Goal: Information Seeking & Learning: Learn about a topic

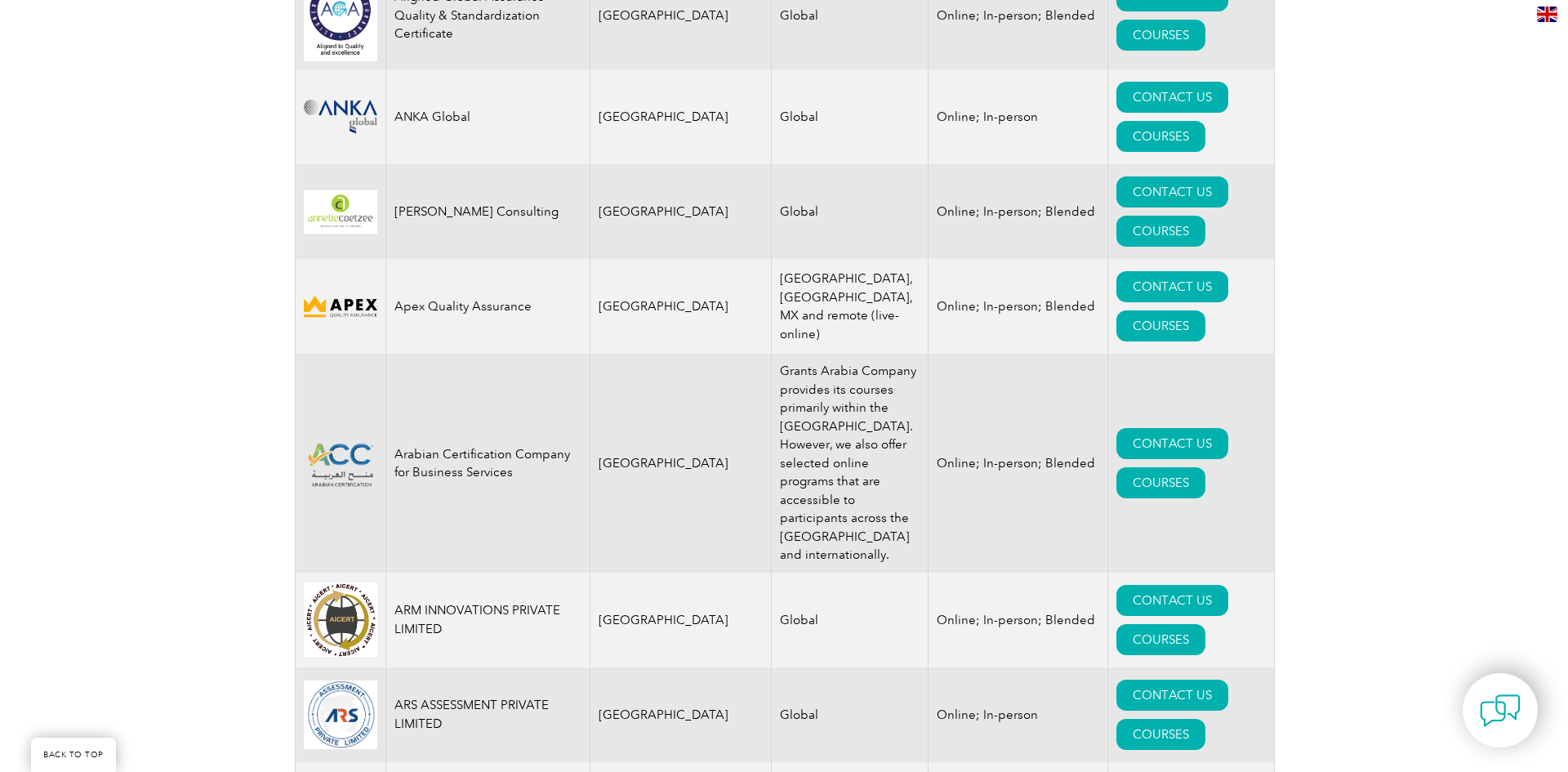
scroll to position [2204, 0]
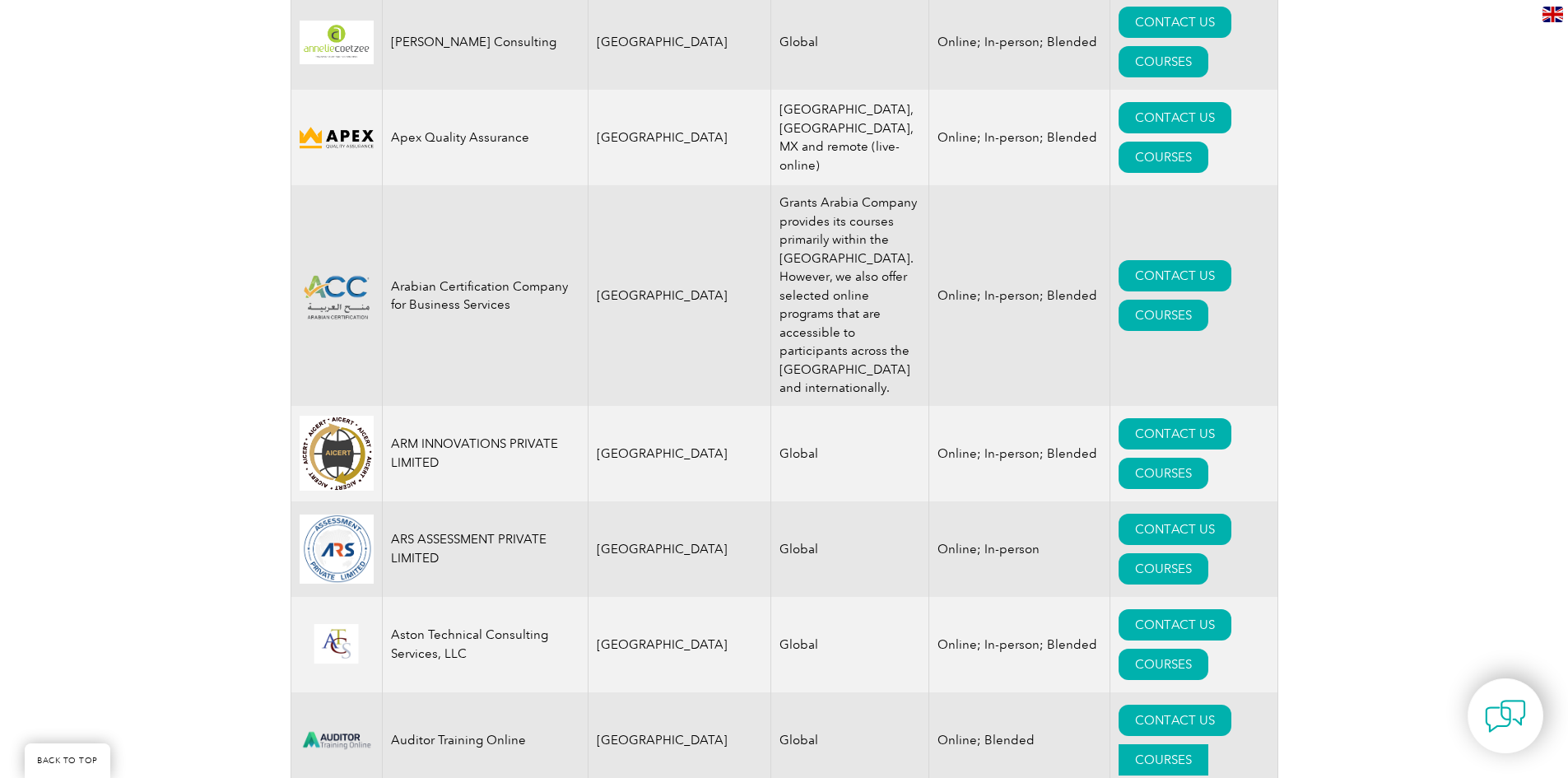
click at [1208, 744] on link "COURSES" at bounding box center [1164, 759] width 90 height 31
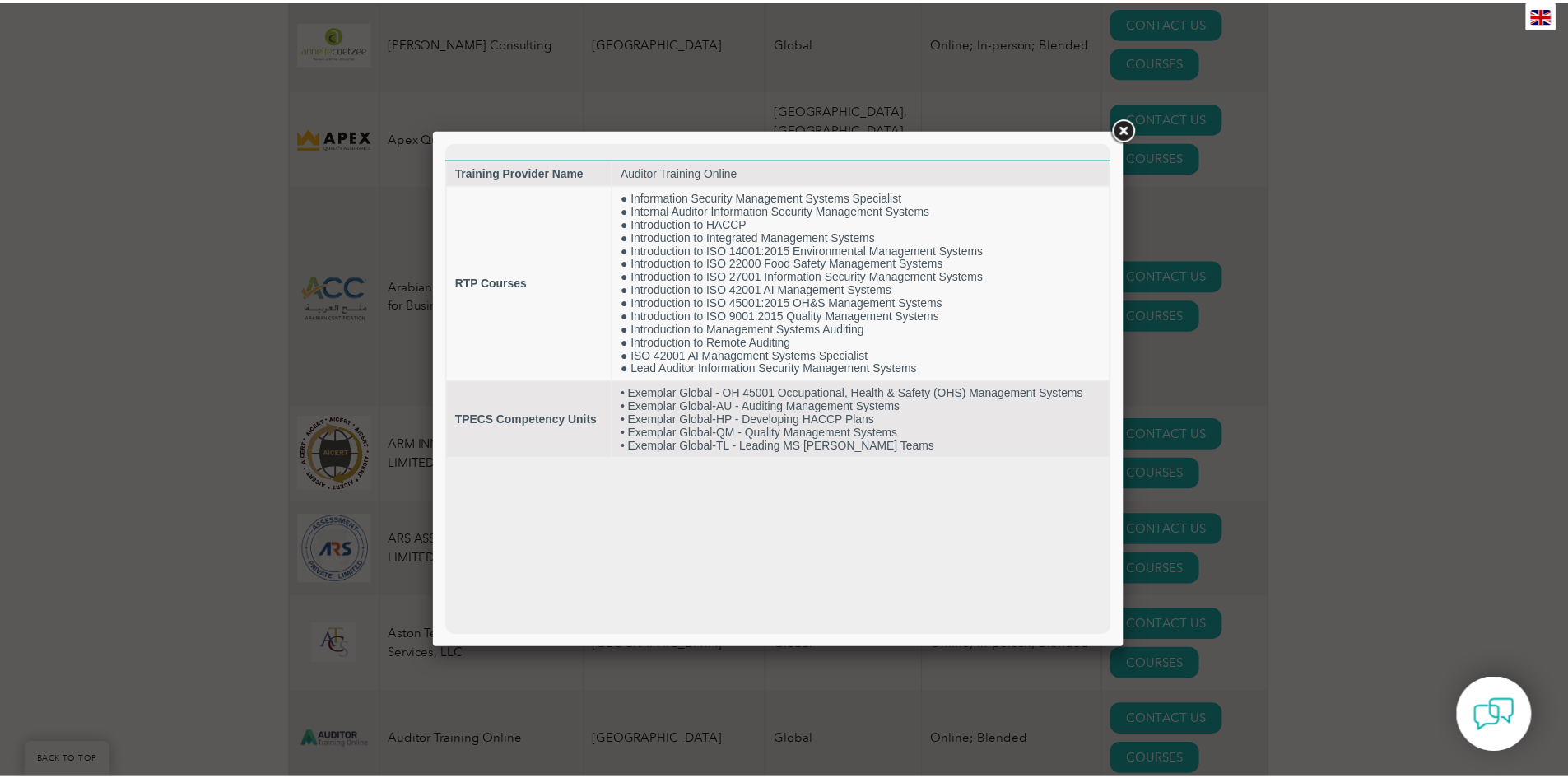
scroll to position [0, 0]
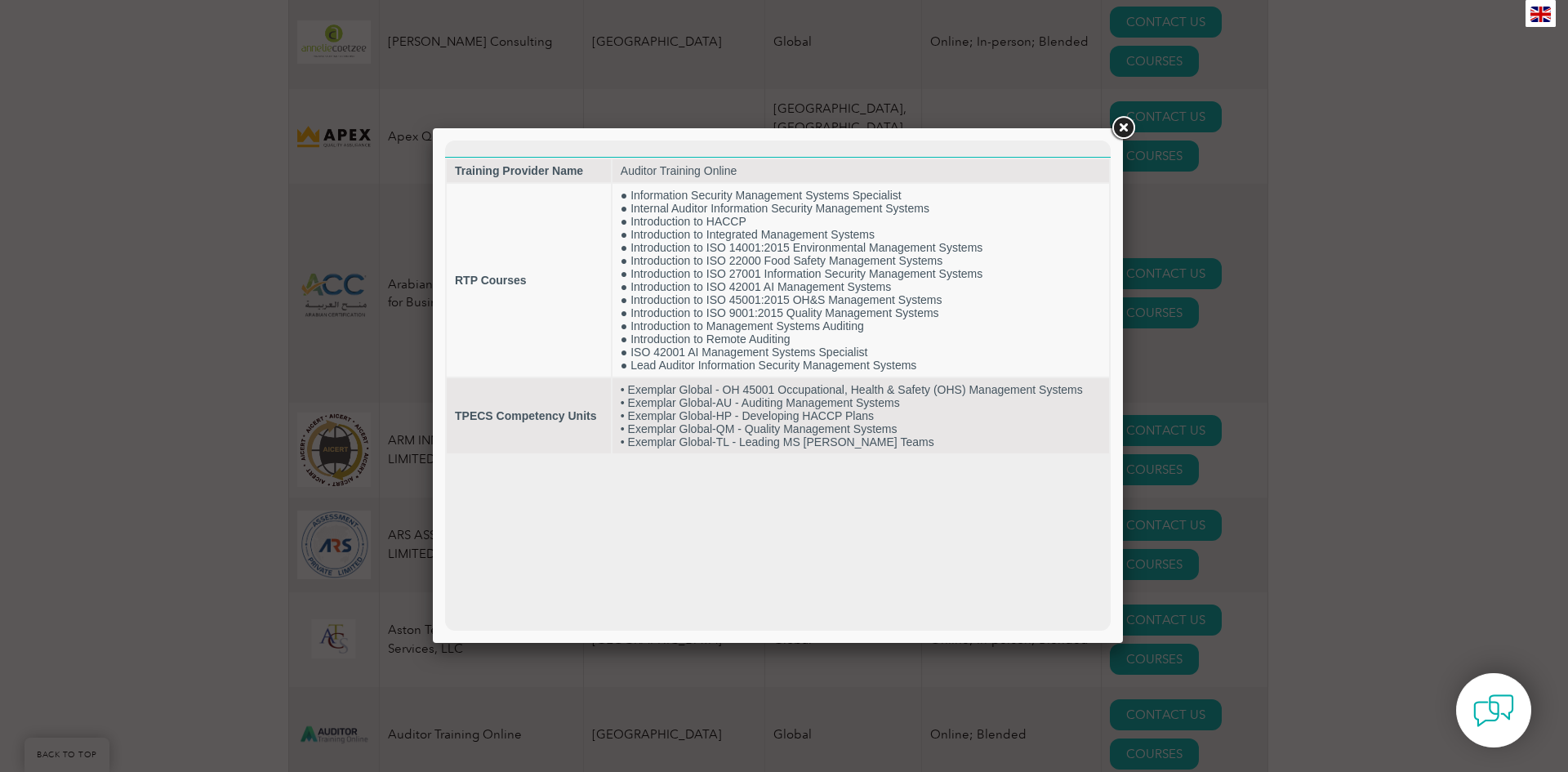
click at [1119, 129] on link at bounding box center [1122, 128] width 29 height 29
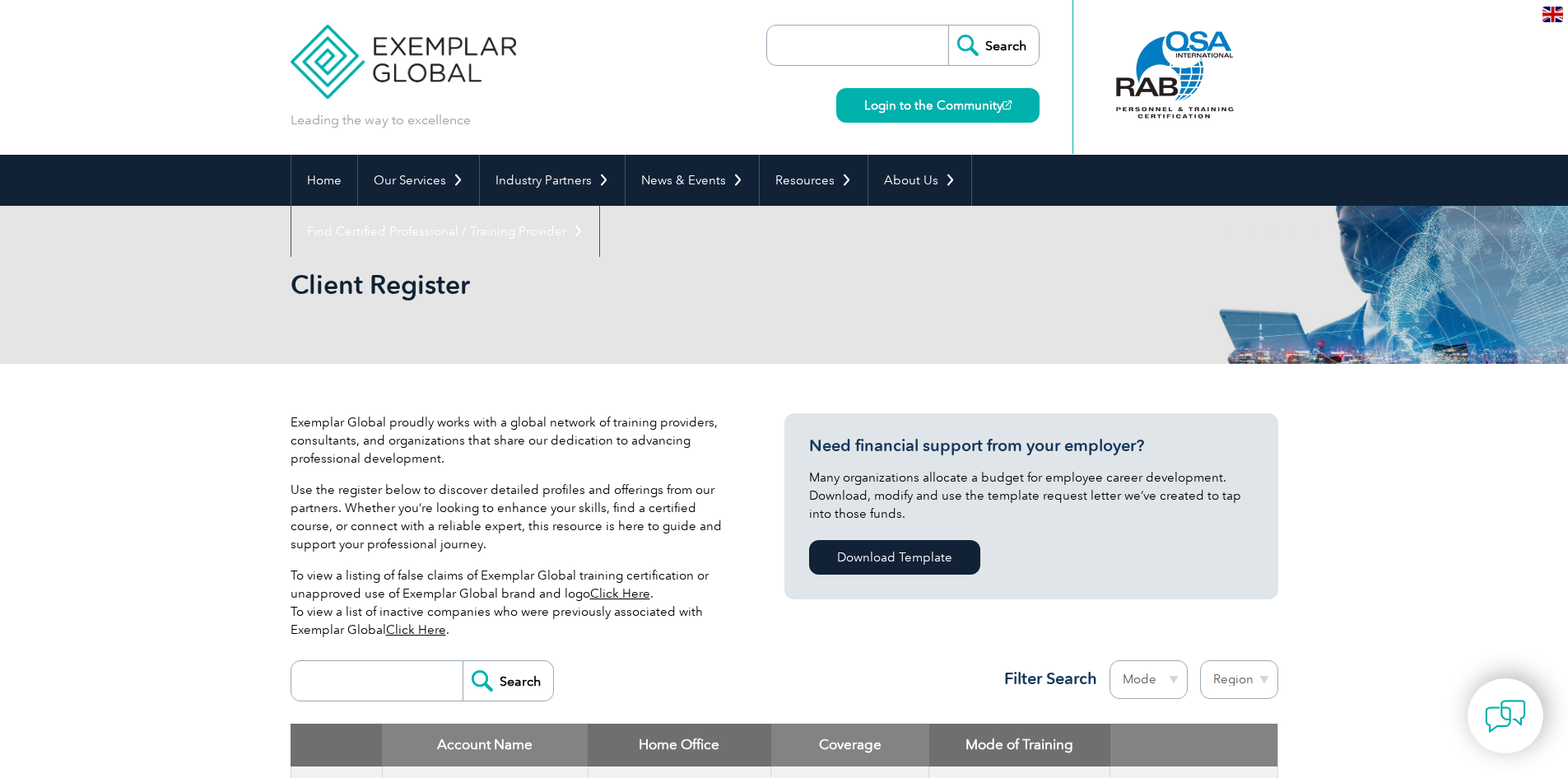
click at [857, 30] on input "search" at bounding box center [861, 45] width 173 height 39
click at [814, 49] on input "search" at bounding box center [861, 45] width 173 height 39
click at [1488, 711] on img at bounding box center [1505, 716] width 50 height 50
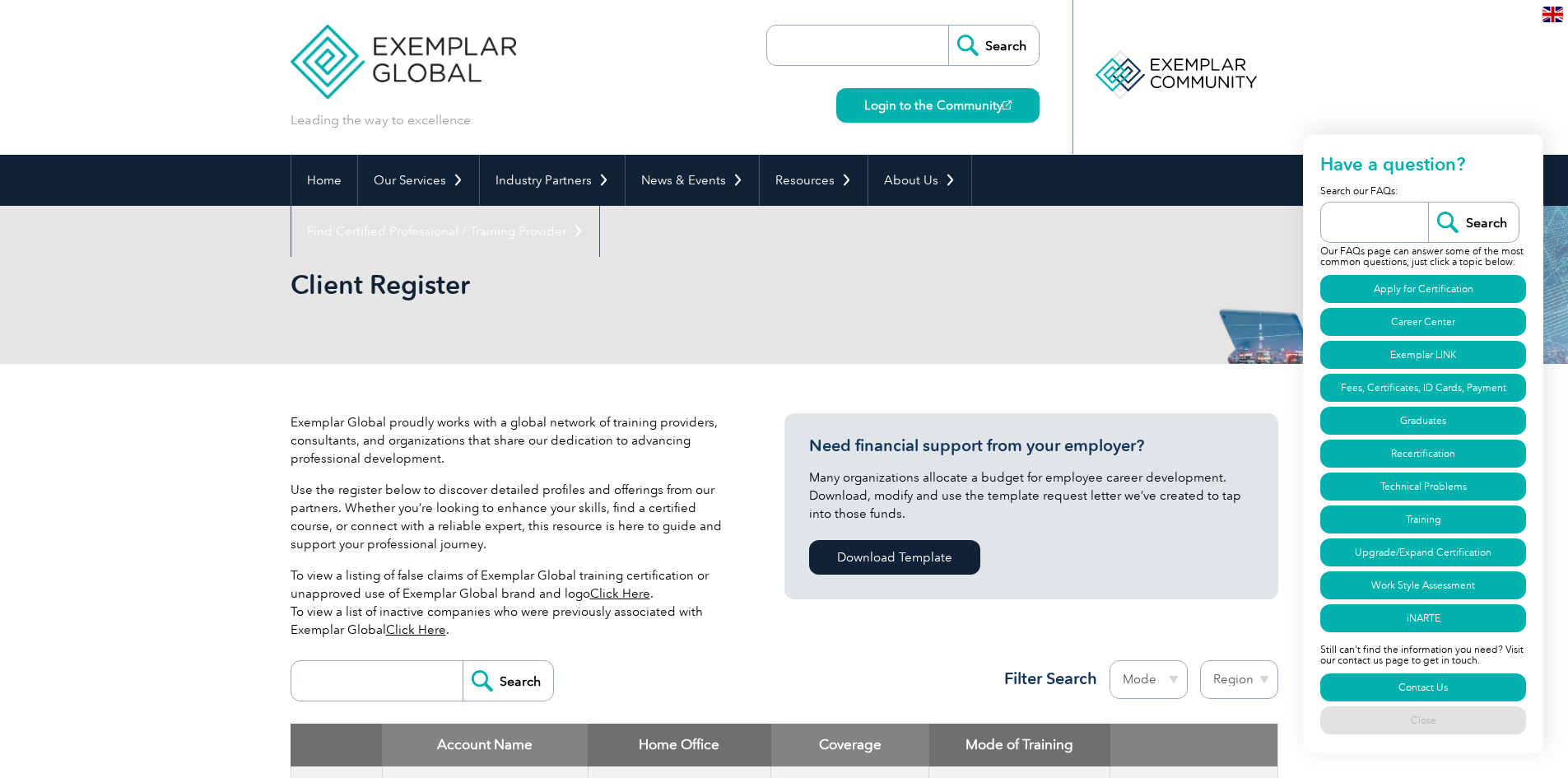
click at [1366, 224] on input "search" at bounding box center [1379, 221] width 99 height 39
type input "Is my RPT certifiicate enough for certification?"
click at [1428, 202] on input "Search" at bounding box center [1473, 221] width 91 height 39
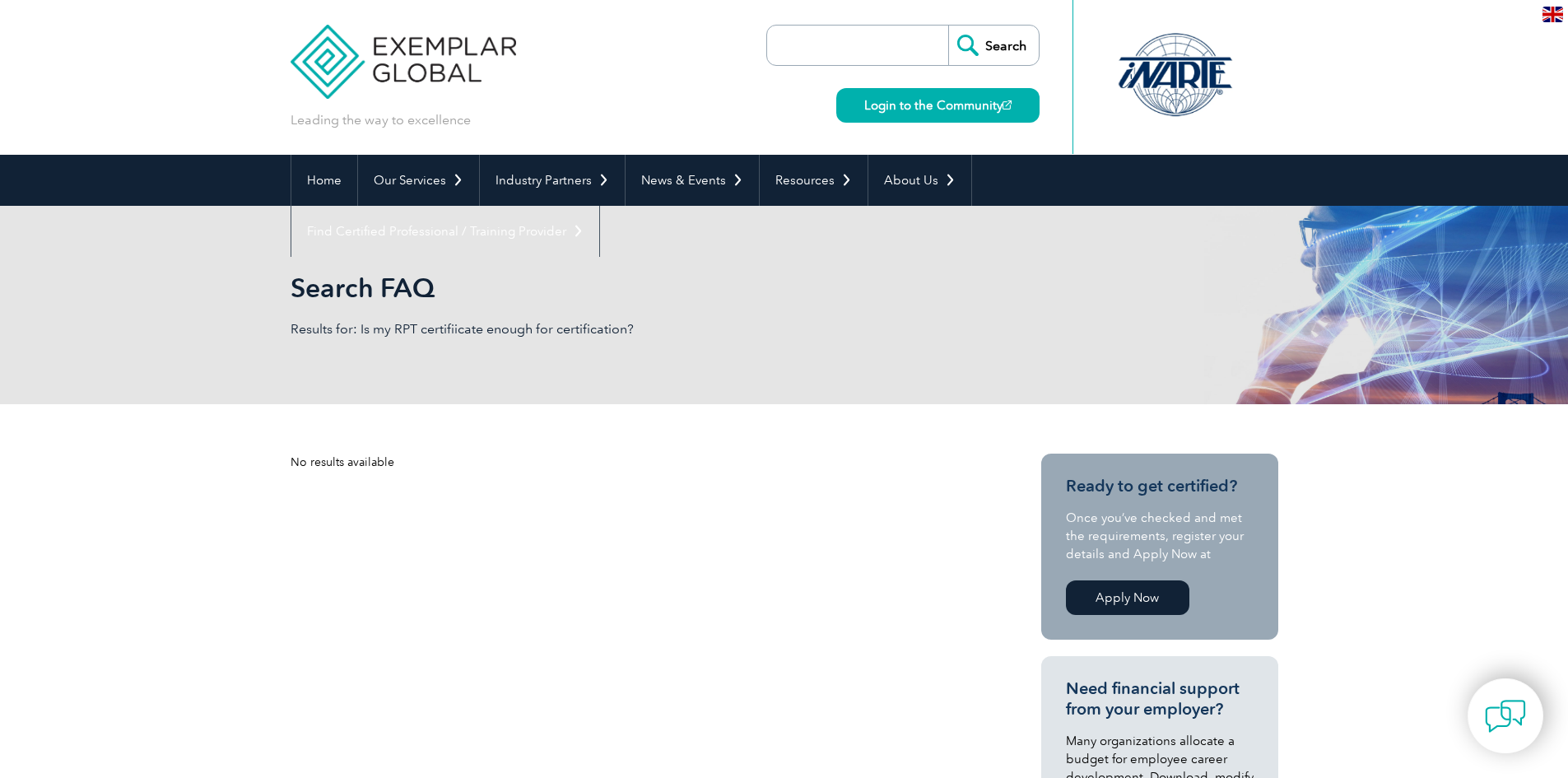
click at [848, 54] on input "search" at bounding box center [861, 45] width 173 height 39
type input "RTP or TPECS"
click at [948, 26] on input "Search" at bounding box center [993, 45] width 91 height 39
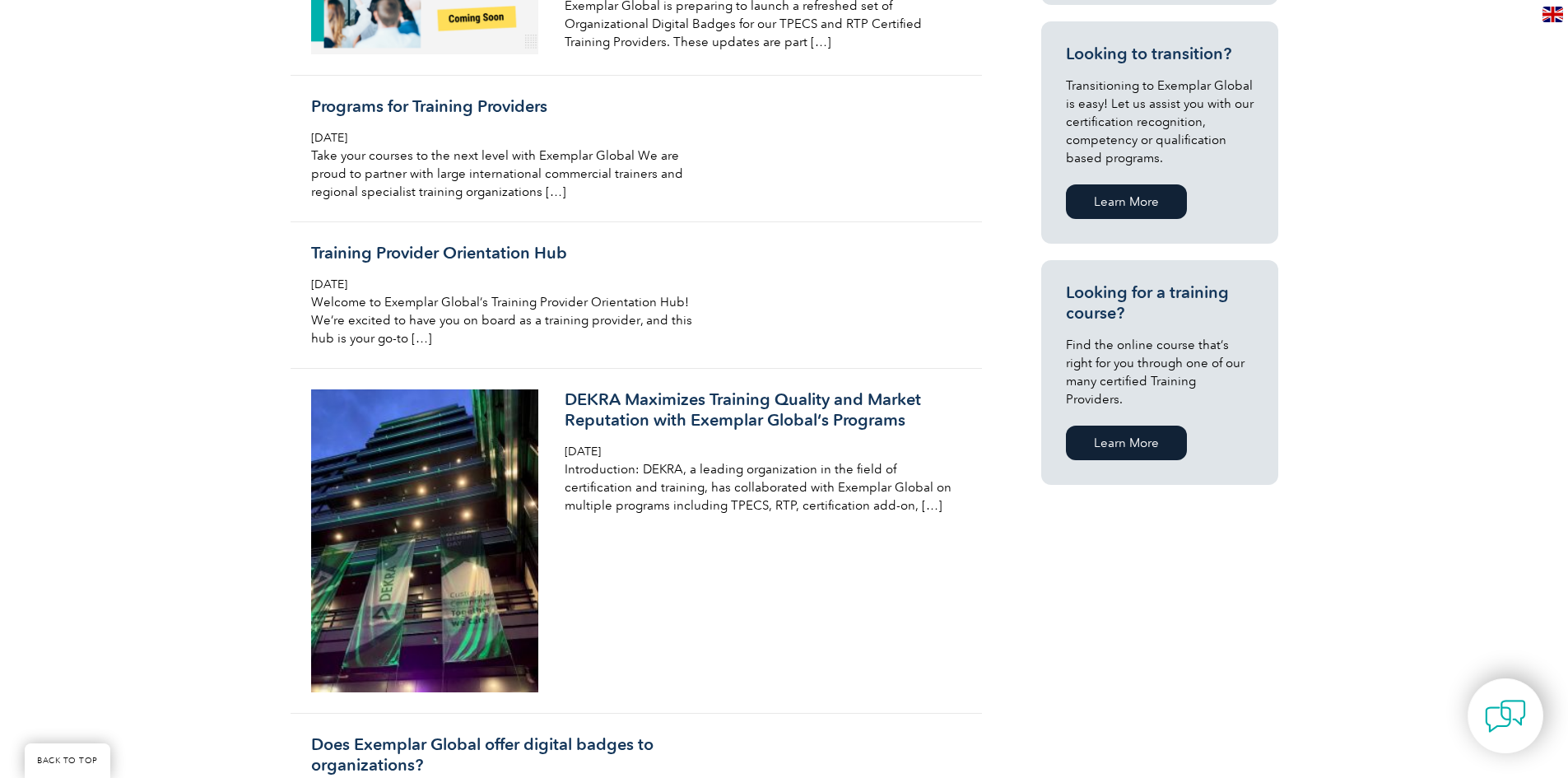
scroll to position [905, 0]
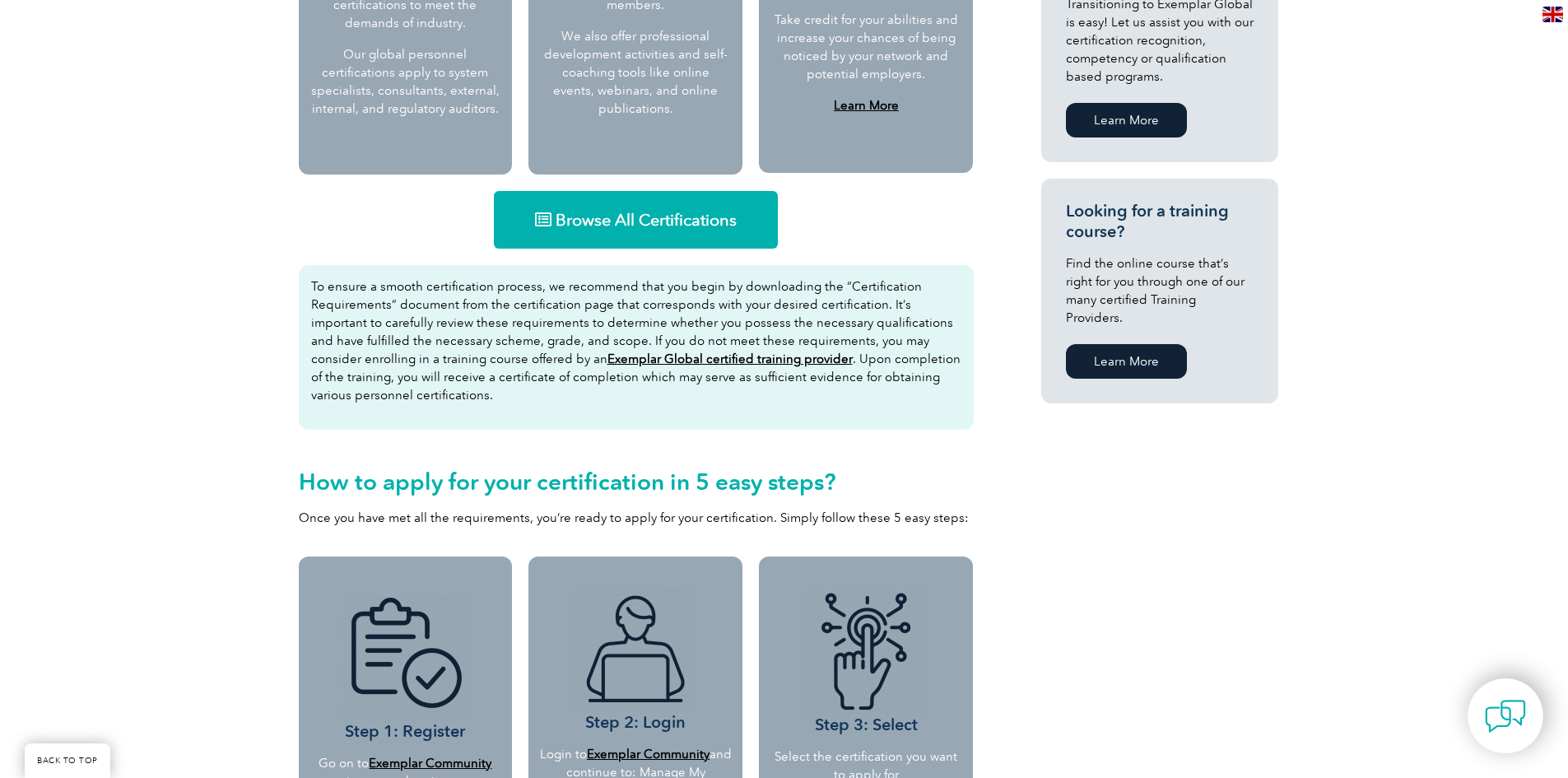
scroll to position [905, 0]
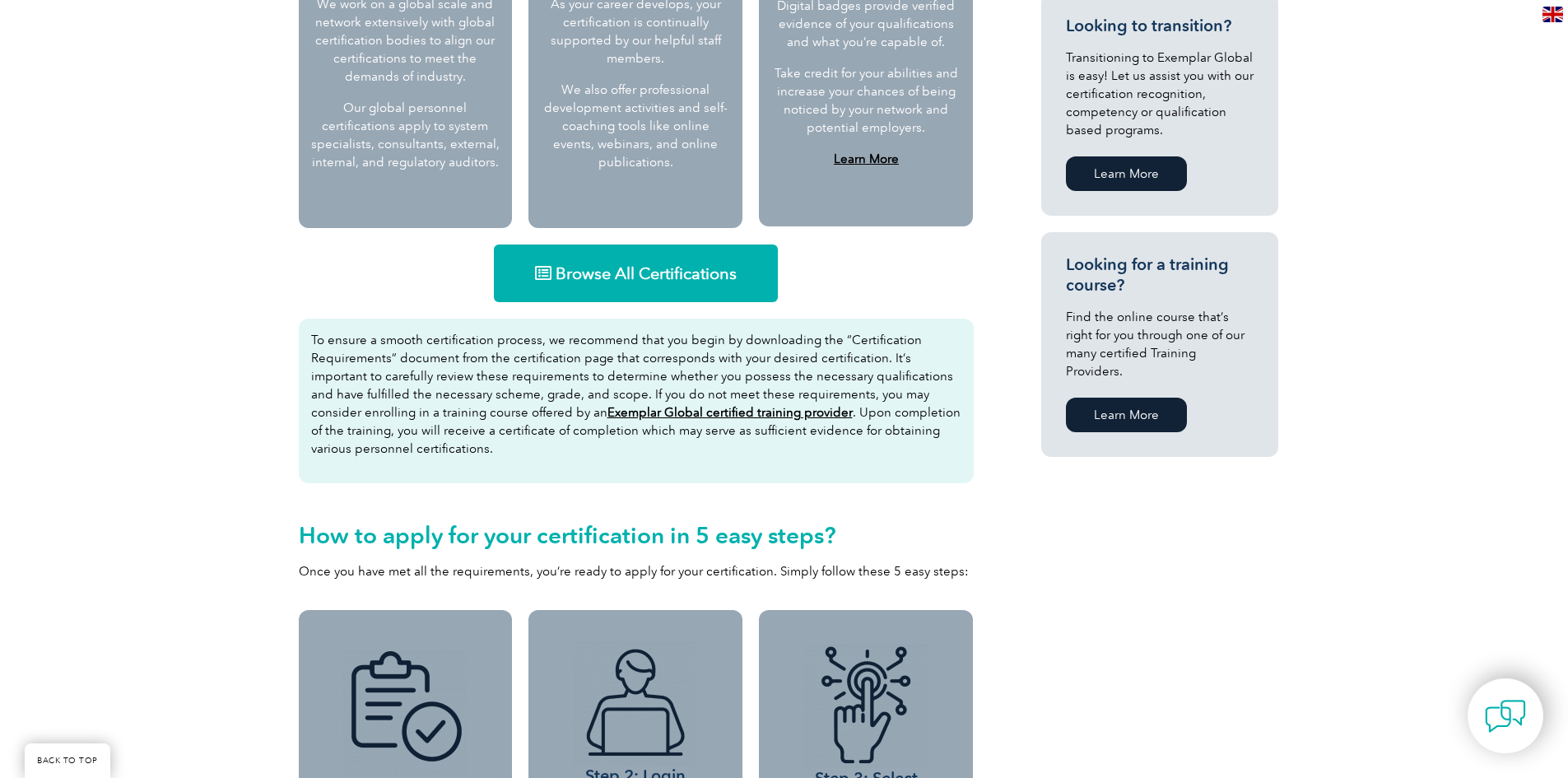
click at [476, 439] on p "To ensure a smooth certification process, we recommend that you begin by downlo…" at bounding box center [636, 394] width 650 height 127
click at [464, 440] on p "To ensure a smooth certification process, we recommend that you begin by downlo…" at bounding box center [636, 394] width 650 height 127
click at [446, 440] on p "To ensure a smooth certification process, we recommend that you begin by downlo…" at bounding box center [636, 394] width 650 height 127
click at [475, 441] on p "To ensure a smooth certification process, we recommend that you begin by downlo…" at bounding box center [636, 394] width 650 height 127
